Goal: Task Accomplishment & Management: Manage account settings

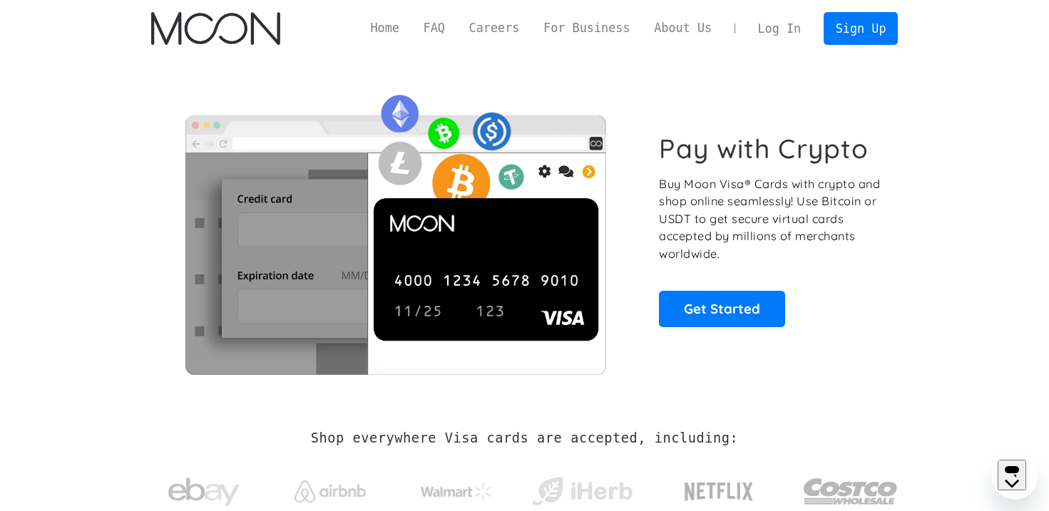
click at [774, 17] on link "Log In" at bounding box center [779, 28] width 67 height 31
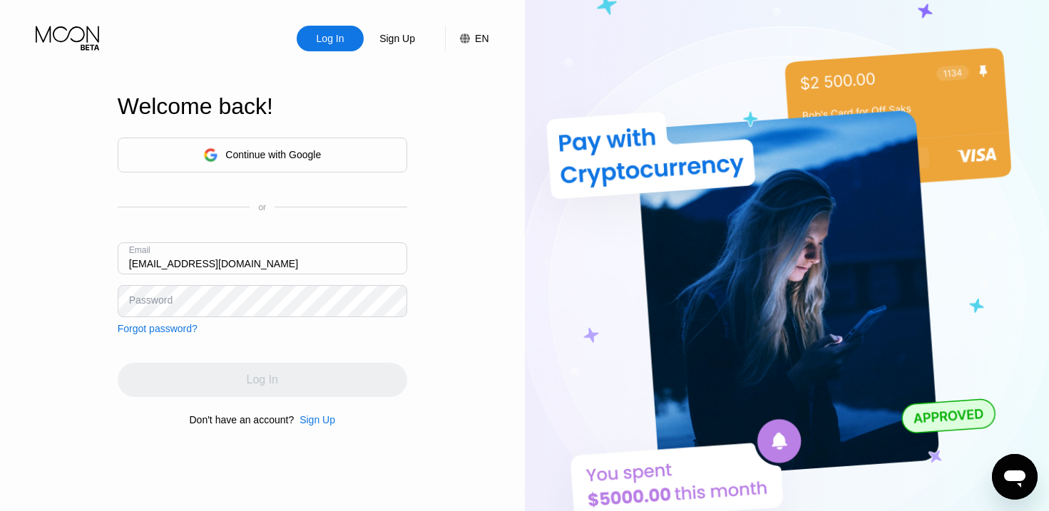
type input "janetbrownhill24@gmail.com"
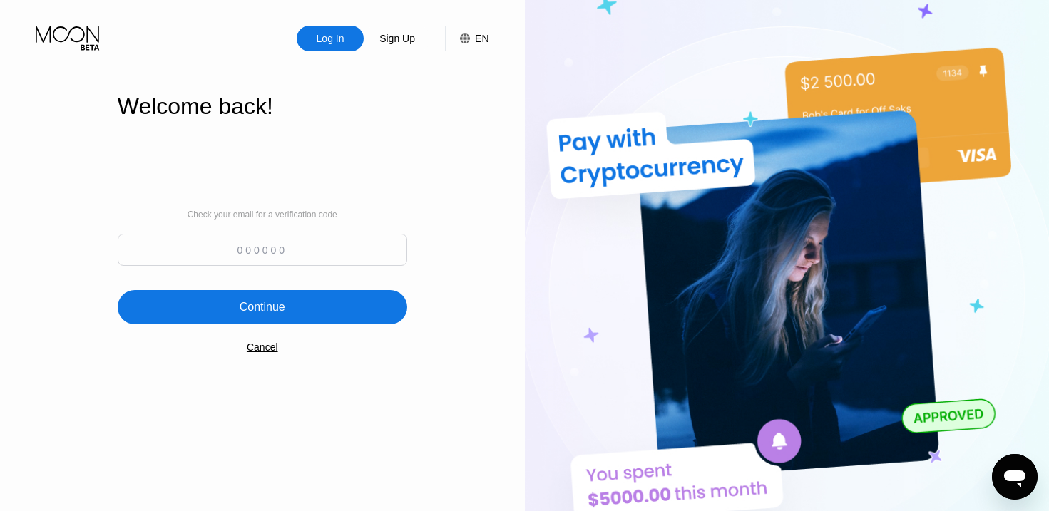
click at [234, 254] on input at bounding box center [263, 250] width 290 height 32
type input "885348"
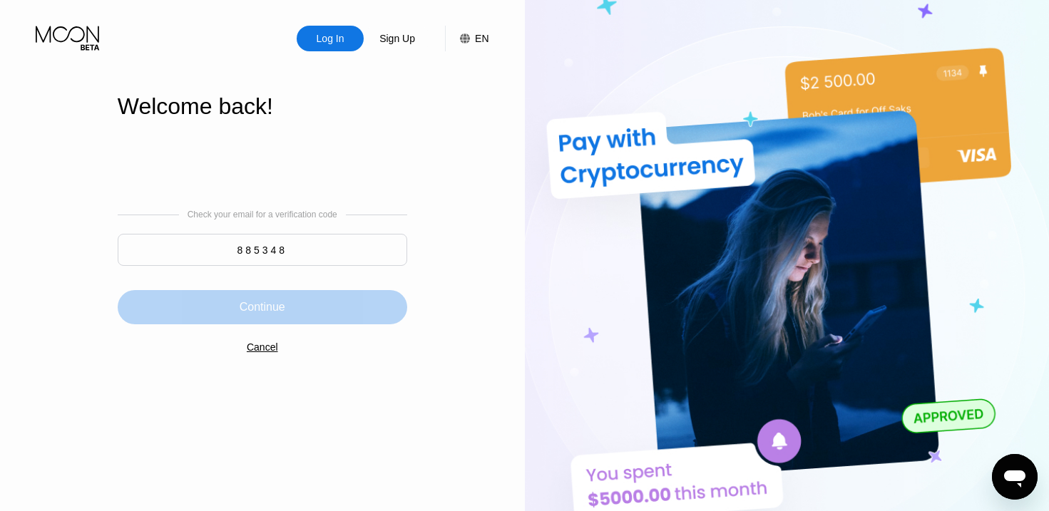
click at [274, 307] on div "Continue" at bounding box center [263, 307] width 46 height 14
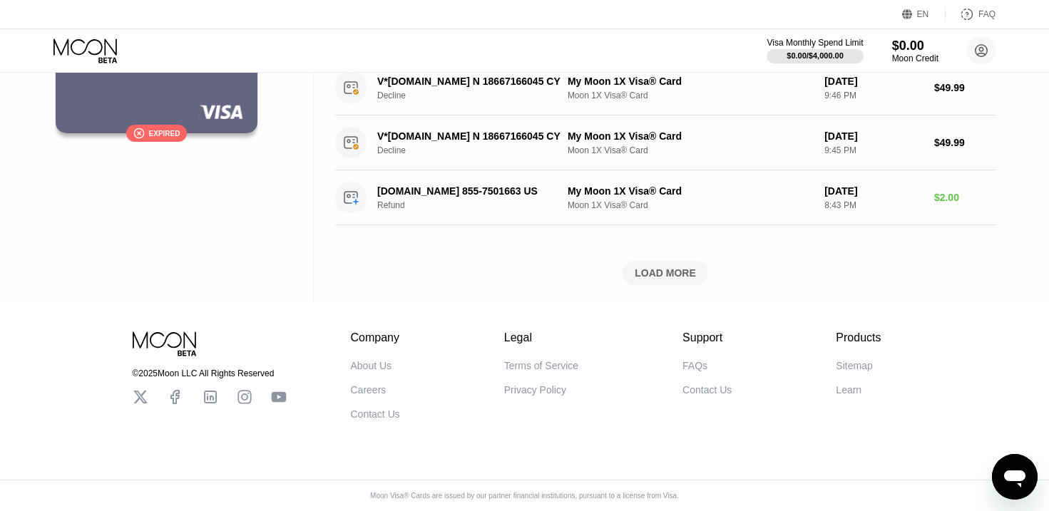
scroll to position [518, 0]
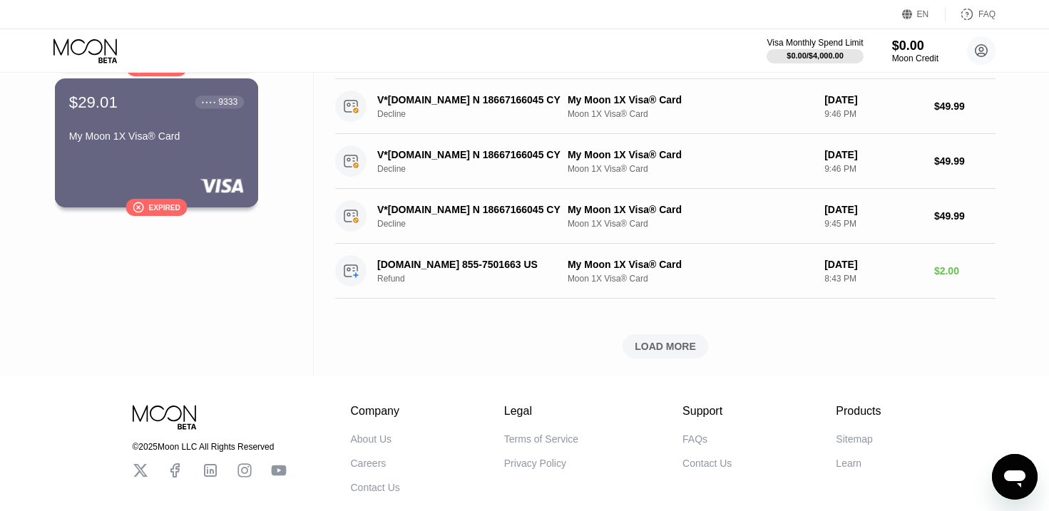
click at [216, 180] on rect at bounding box center [222, 185] width 44 height 14
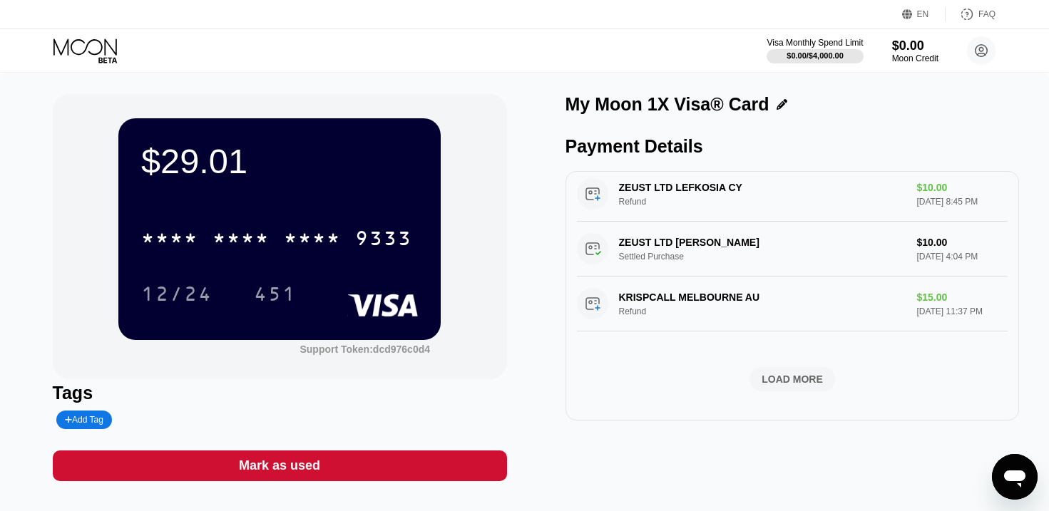
scroll to position [521, 0]
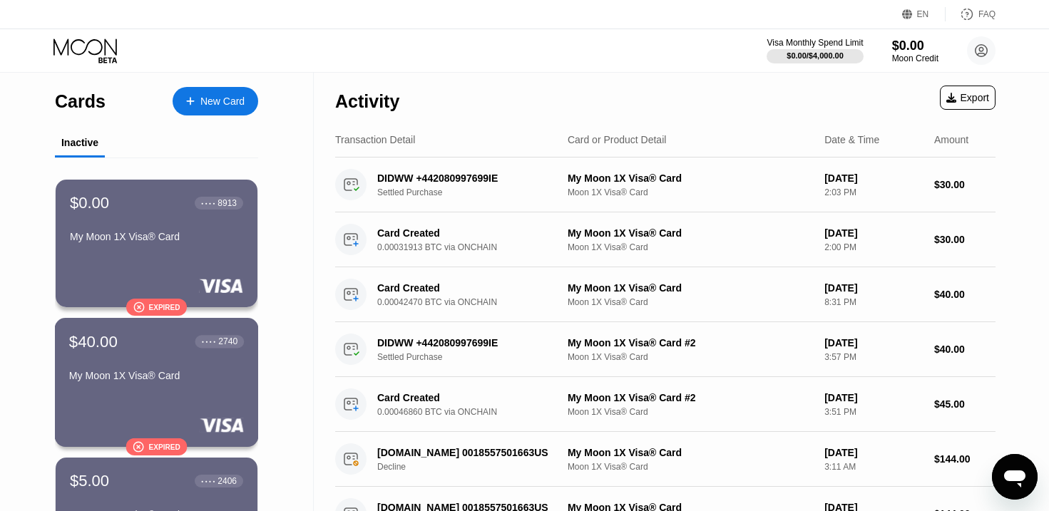
click at [198, 378] on div "My Moon 1X Visa® Card" at bounding box center [156, 375] width 175 height 11
click at [801, 41] on div "Visa Monthly Spend Limit" at bounding box center [815, 43] width 96 height 10
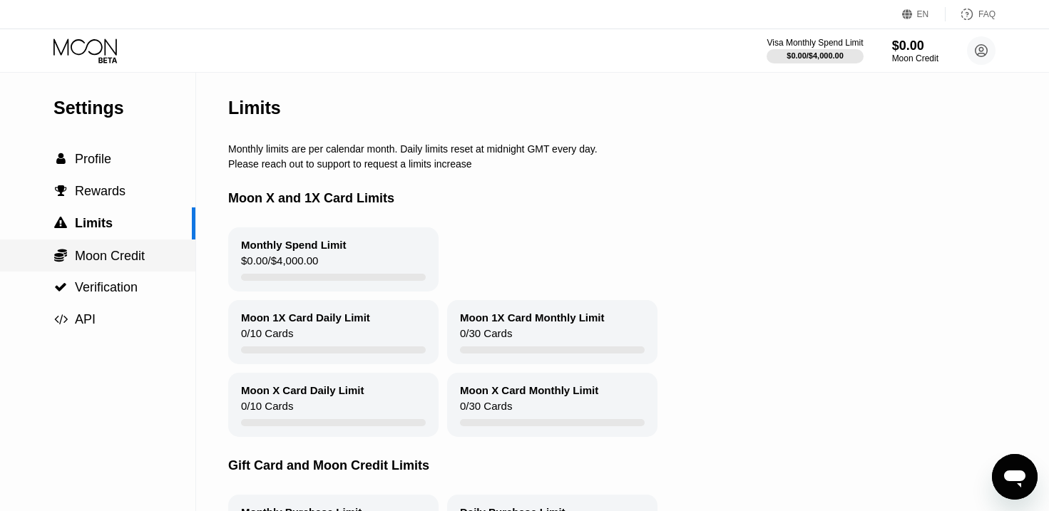
click at [128, 259] on span "Moon Credit" at bounding box center [110, 256] width 70 height 14
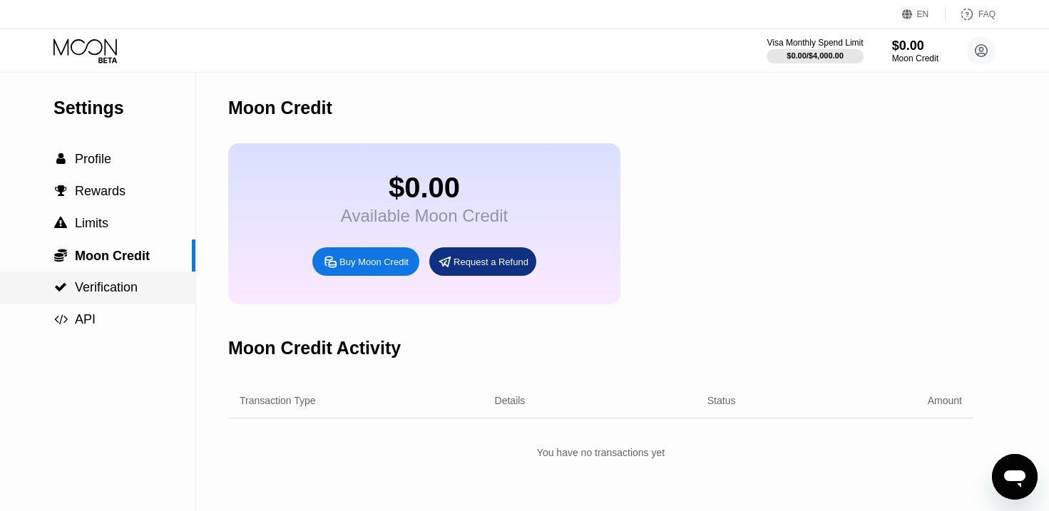
click at [126, 282] on span "Verification" at bounding box center [106, 287] width 63 height 14
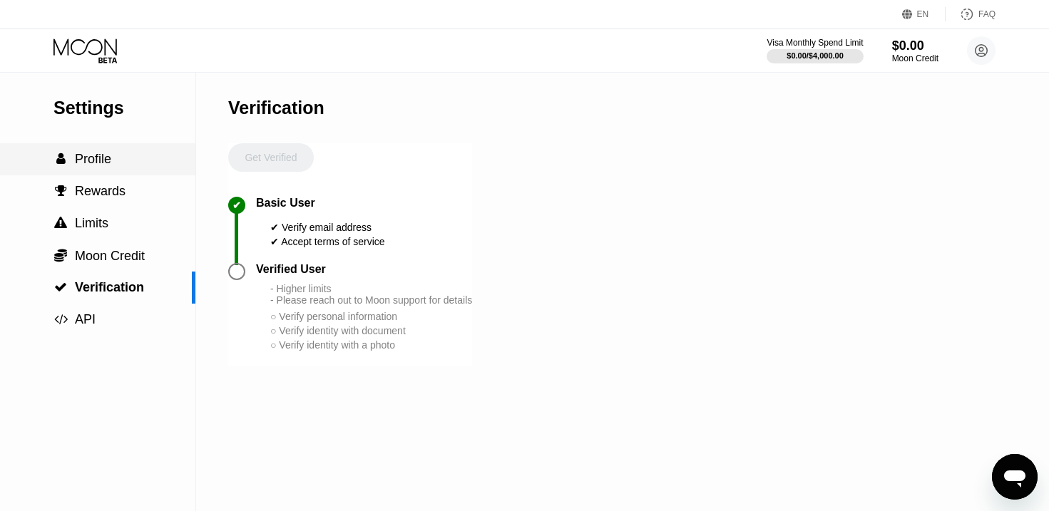
click at [91, 165] on span "Profile" at bounding box center [93, 159] width 36 height 14
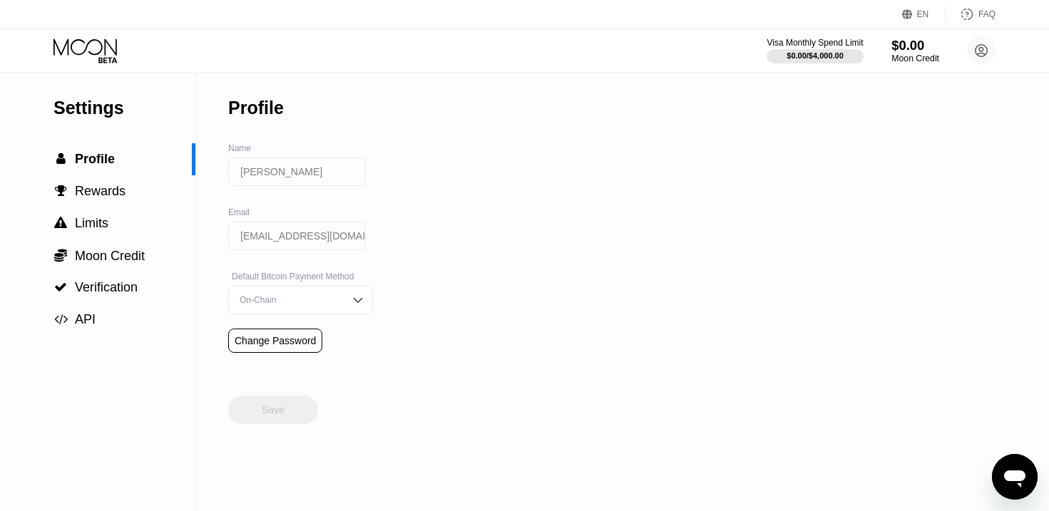
click at [926, 51] on div "$0.00" at bounding box center [915, 45] width 48 height 15
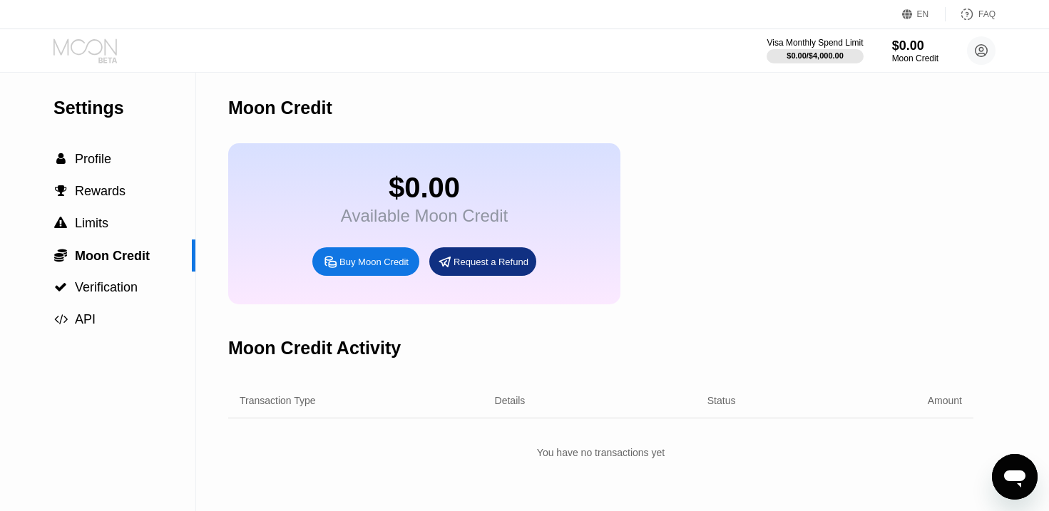
click at [96, 56] on icon at bounding box center [86, 51] width 66 height 25
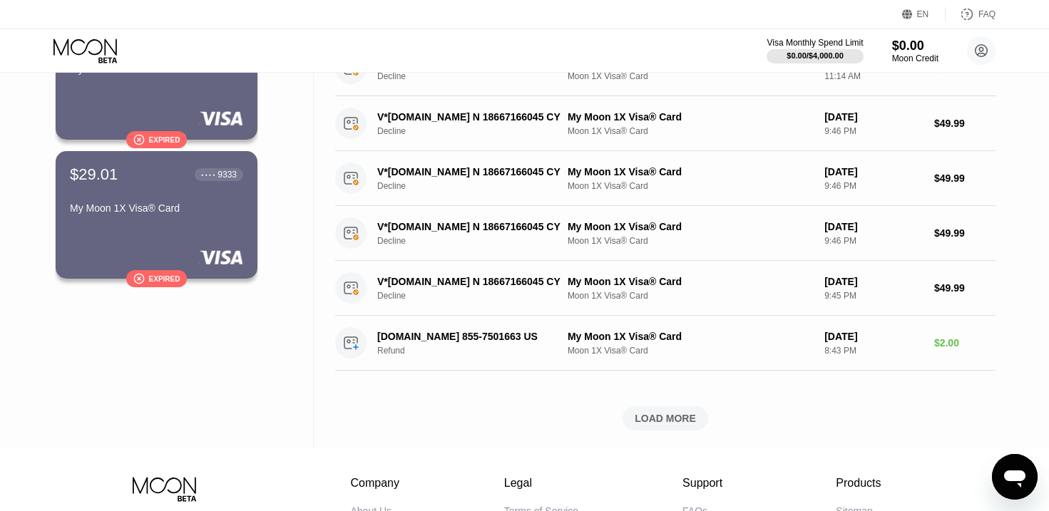
scroll to position [516, 0]
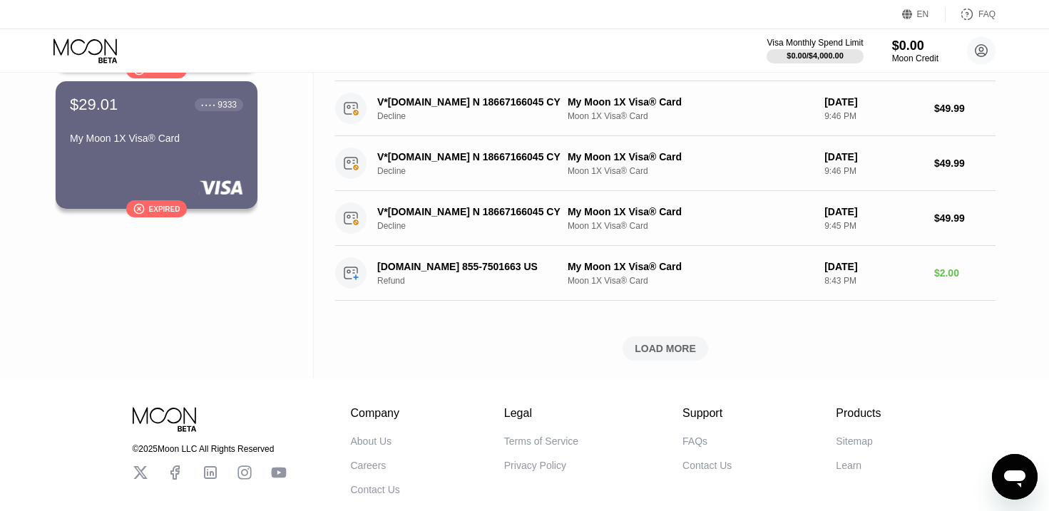
click at [673, 345] on div "LOAD MORE" at bounding box center [665, 348] width 61 height 13
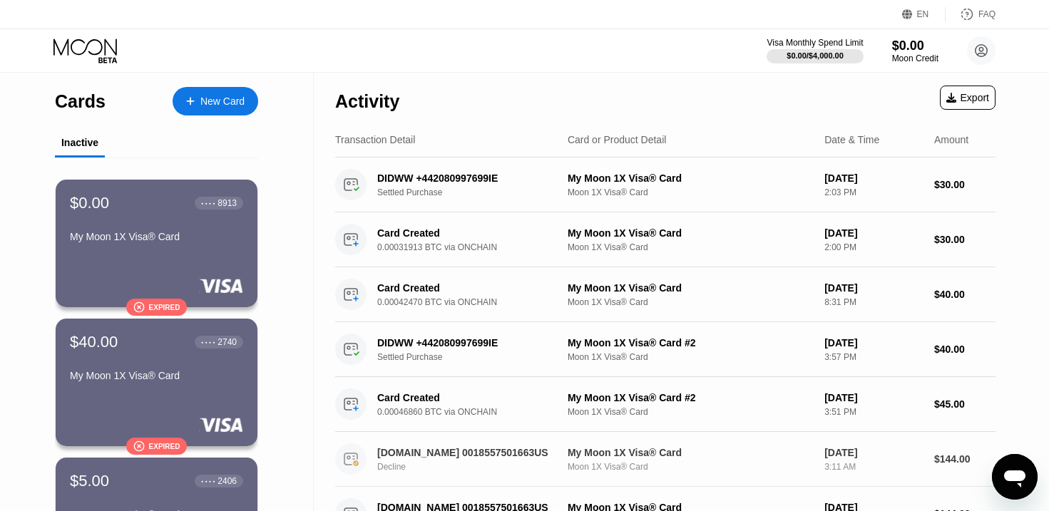
scroll to position [0, 0]
